Goal: Information Seeking & Learning: Find specific fact

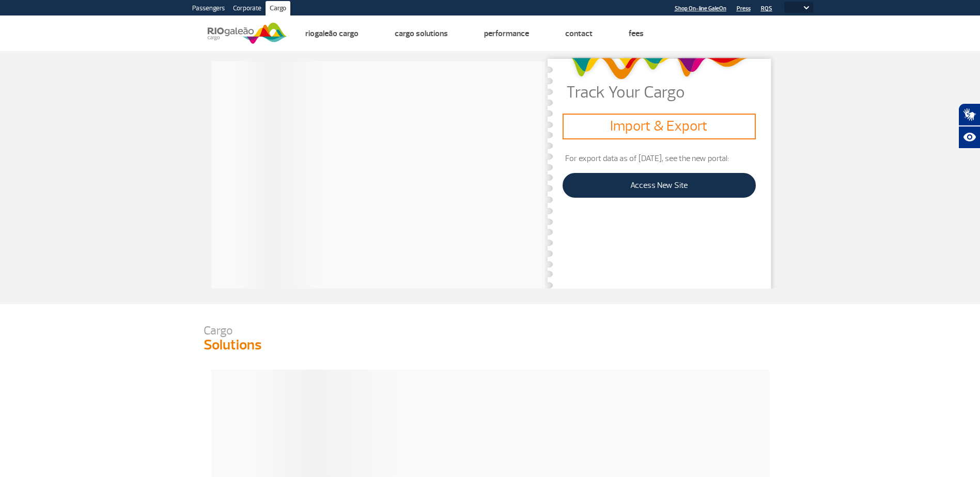
select select
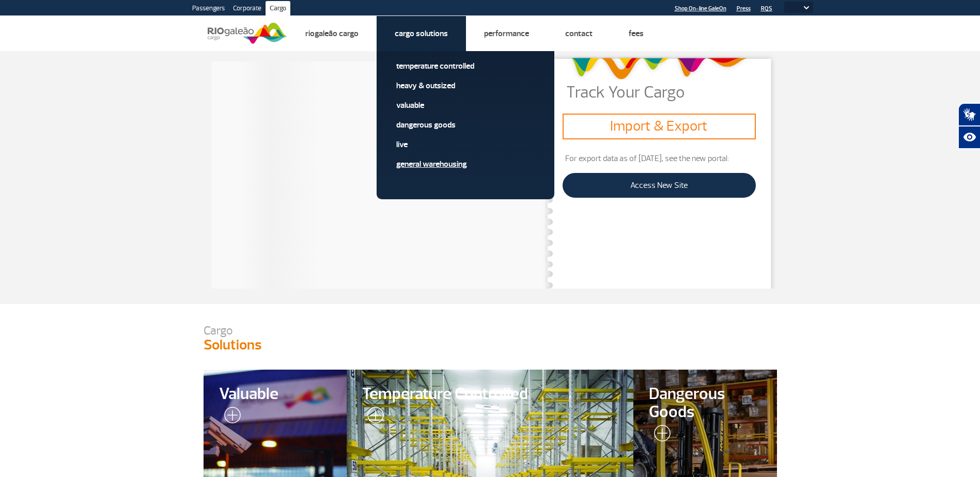
click at [417, 164] on link "General Warehousing" at bounding box center [465, 164] width 138 height 11
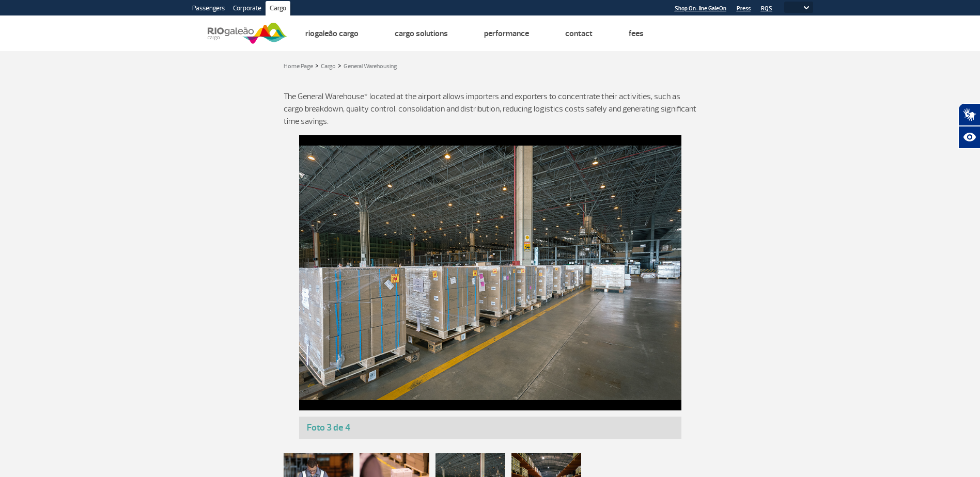
click at [806, 9] on img at bounding box center [806, 7] width 5 height 3
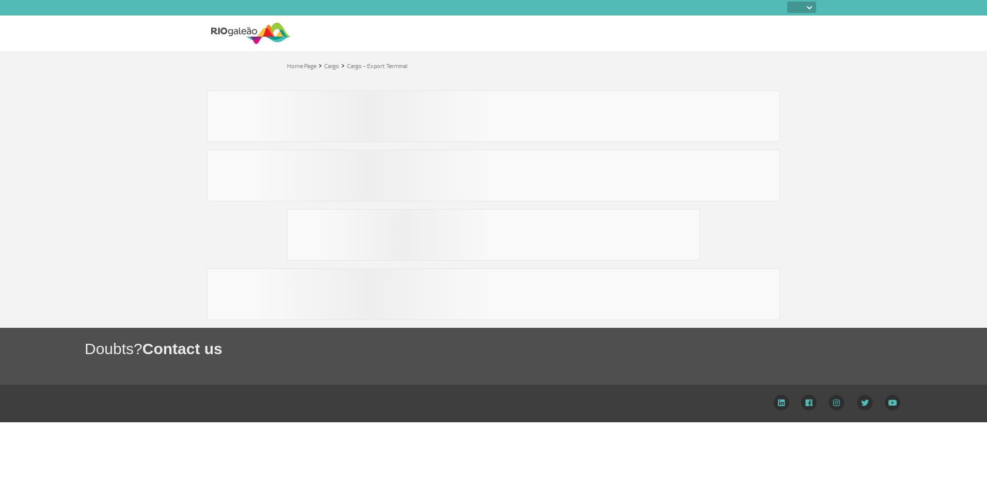
select select
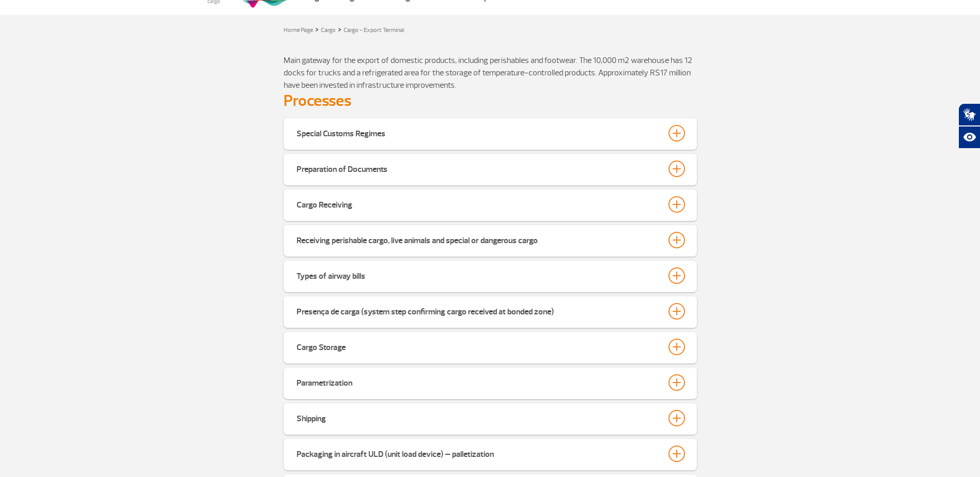
scroll to position [103, 0]
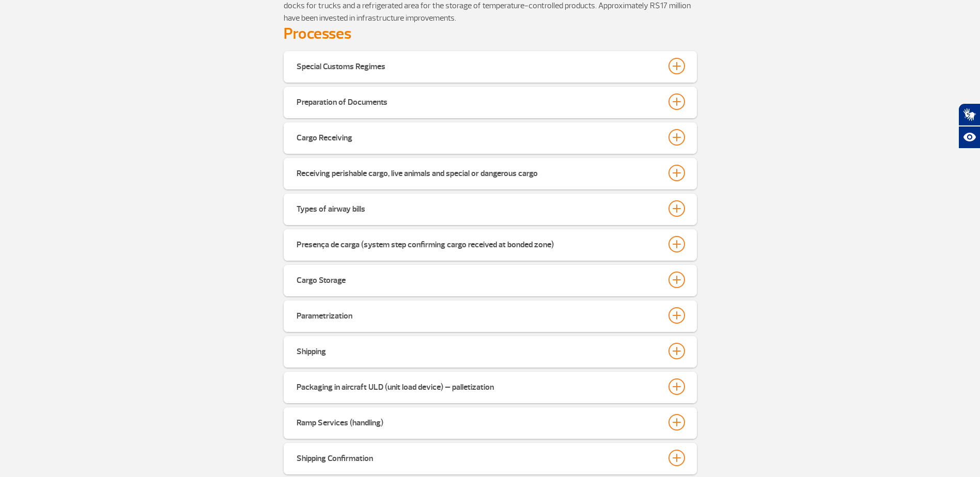
click at [235, 206] on div "Special Customs Regimes Our terminal is prepared to operate with multiple types…" at bounding box center [490, 265] width 980 height 428
click at [335, 277] on div "Cargo Storage" at bounding box center [320, 279] width 49 height 14
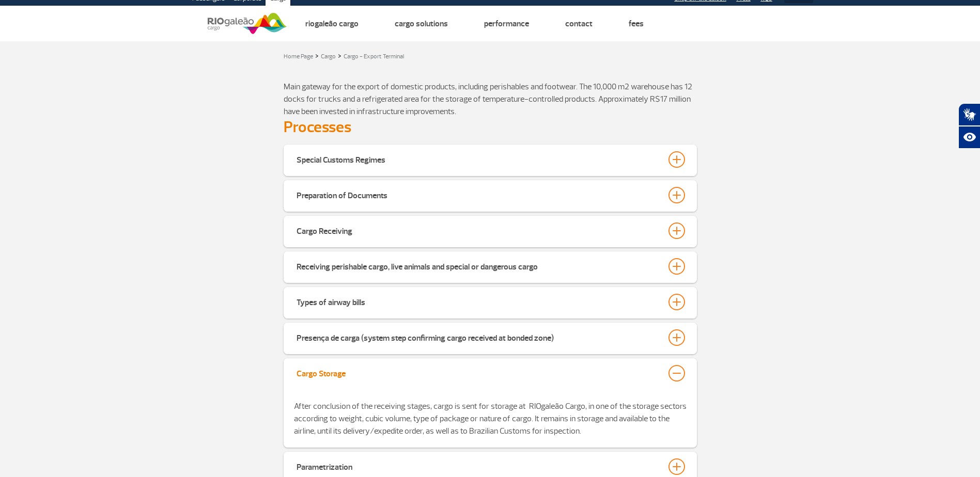
scroll to position [0, 0]
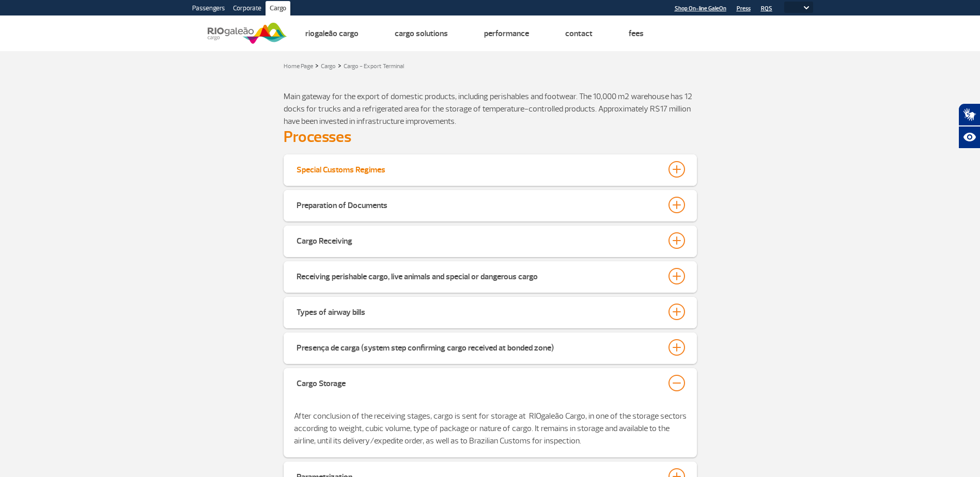
click at [564, 167] on button "Special Customs Regimes" at bounding box center [490, 170] width 388 height 18
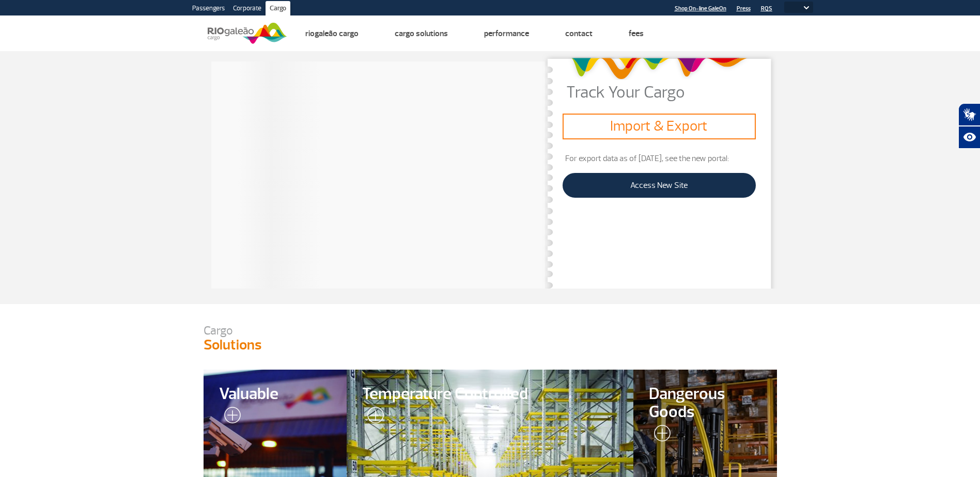
select select
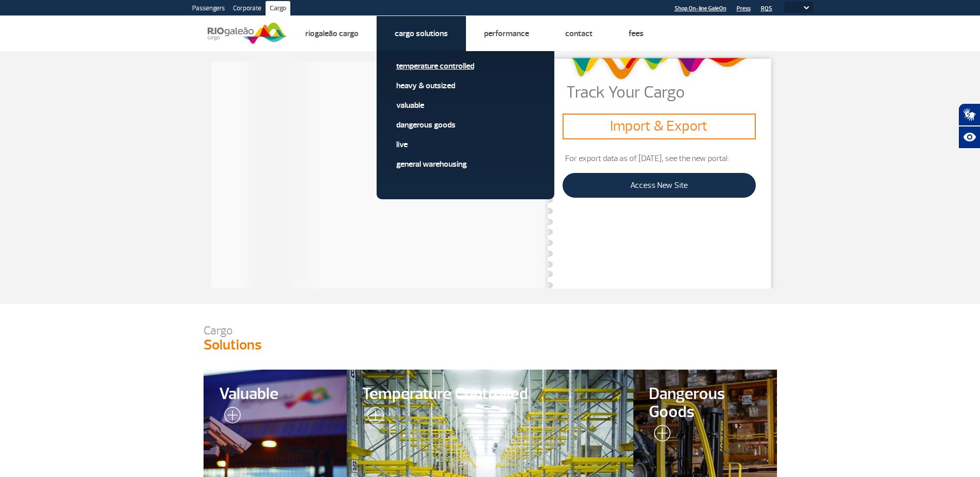
click at [407, 66] on link "Temperature Controlled" at bounding box center [465, 65] width 138 height 11
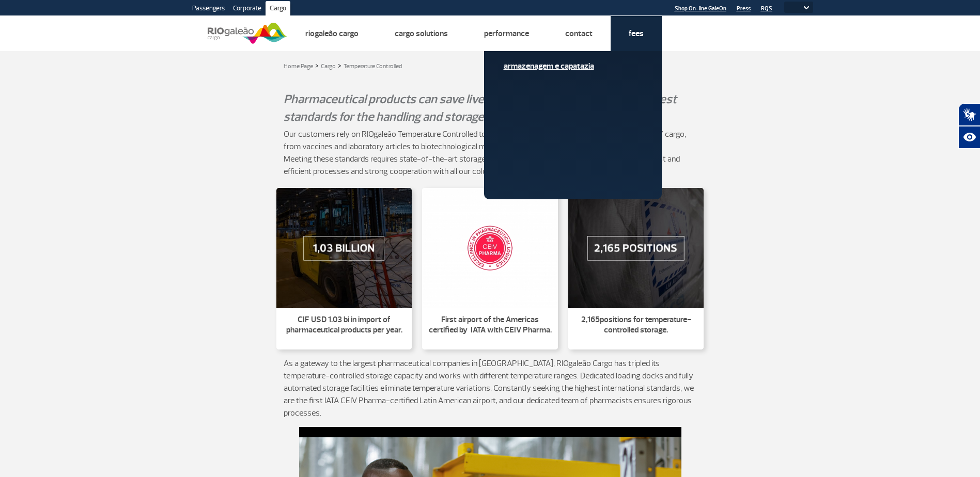
click at [580, 68] on link "Armazenagem e Capatazia" at bounding box center [572, 65] width 138 height 11
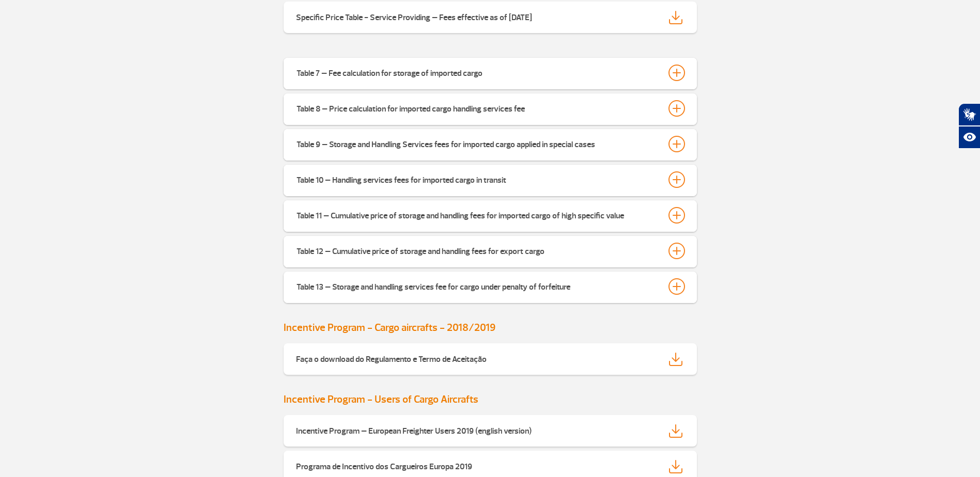
scroll to position [429, 0]
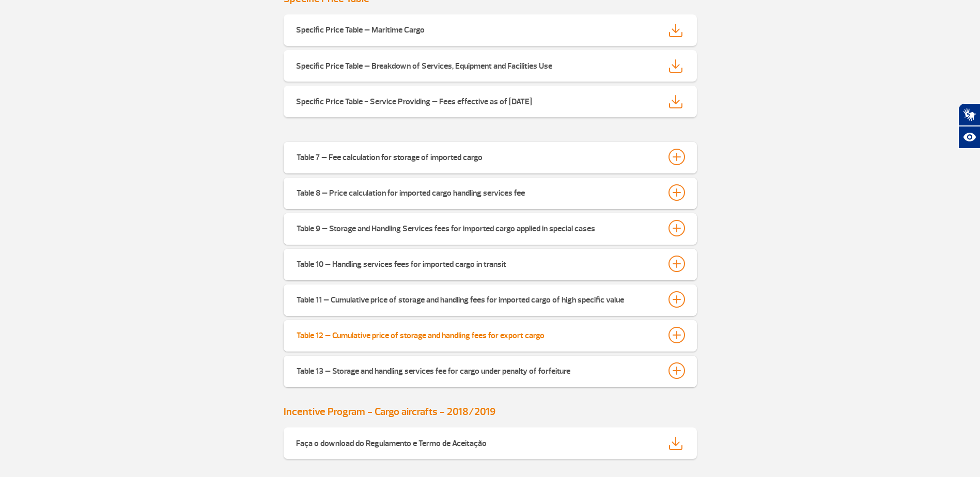
click at [679, 339] on div at bounding box center [676, 335] width 17 height 17
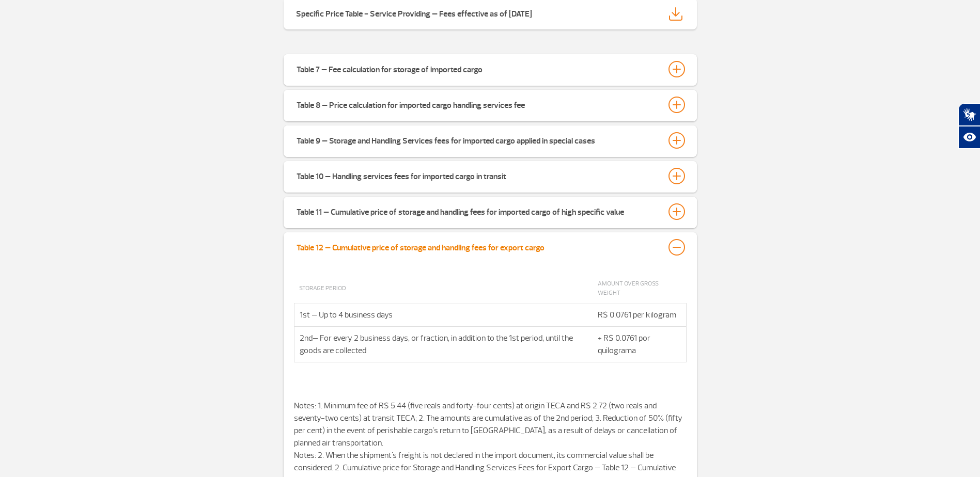
scroll to position [532, 0]
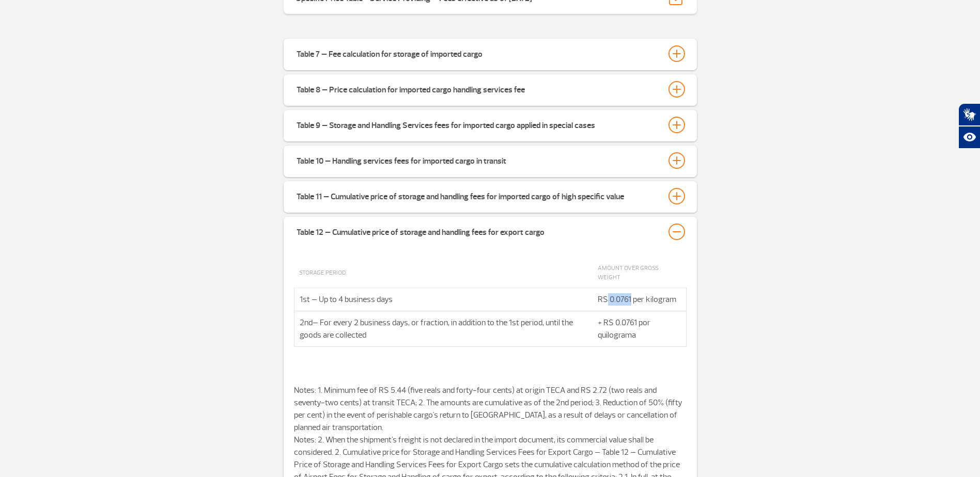
drag, startPoint x: 607, startPoint y: 290, endPoint x: 631, endPoint y: 292, distance: 23.8
click at [631, 292] on td "R$ 0.0761 per kilogram" at bounding box center [638, 299] width 93 height 23
copy td "0.0761"
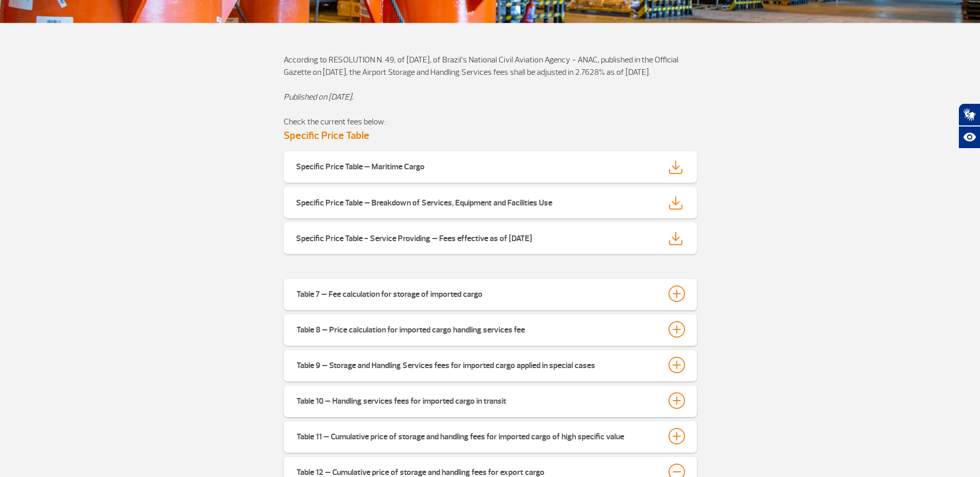
scroll to position [274, 0]
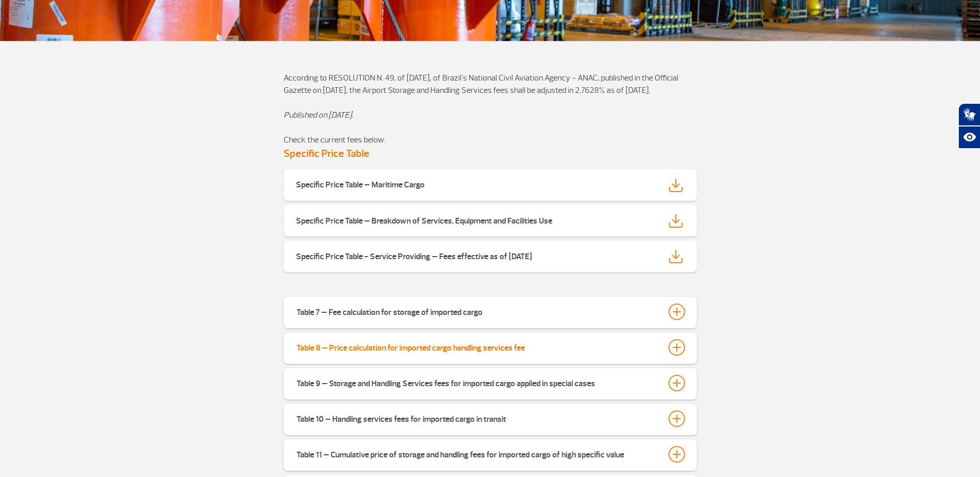
click at [428, 348] on div "Table 8 – Price calculation for imported cargo handling services fee" at bounding box center [410, 346] width 228 height 14
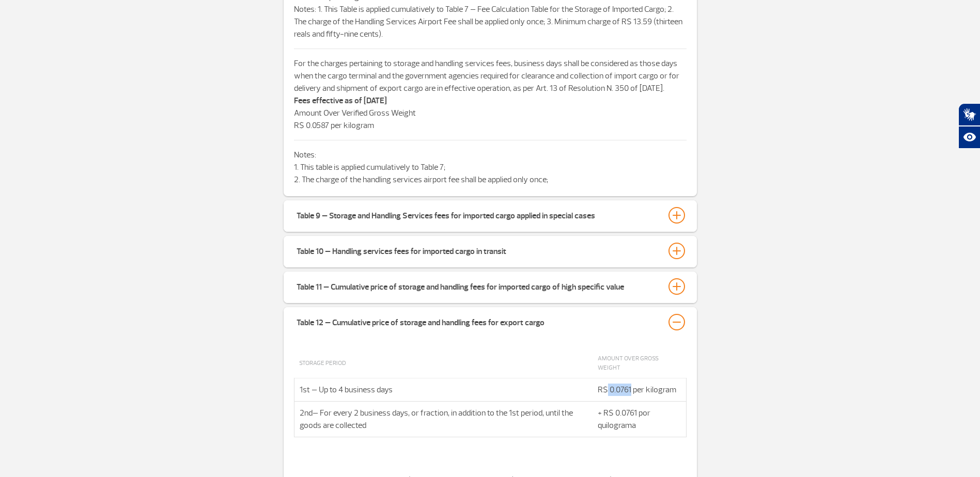
scroll to position [738, 0]
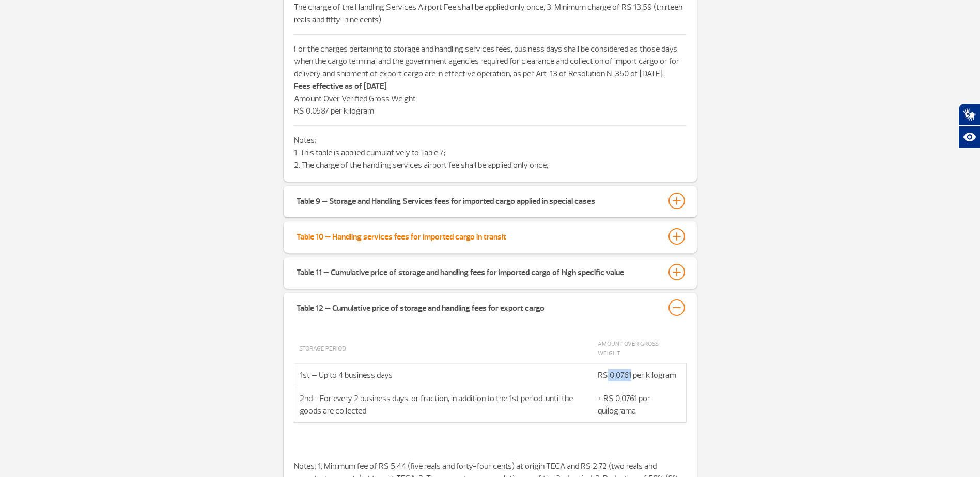
click at [477, 243] on div "Table 10 – Handling services fees for imported cargo in transit" at bounding box center [401, 235] width 210 height 14
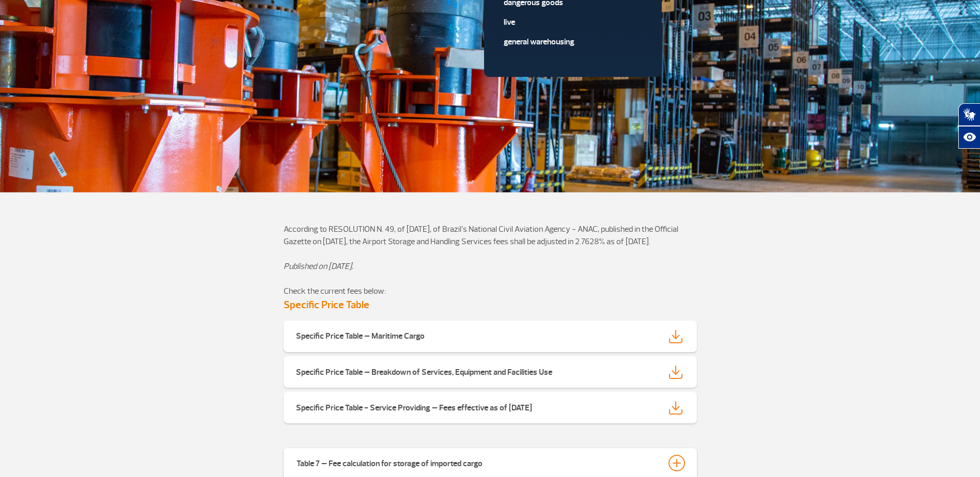
scroll to position [119, 0]
